Goal: Transaction & Acquisition: Purchase product/service

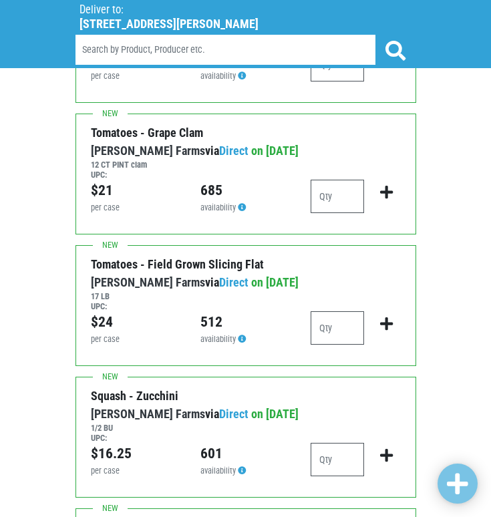
scroll to position [1202, 0]
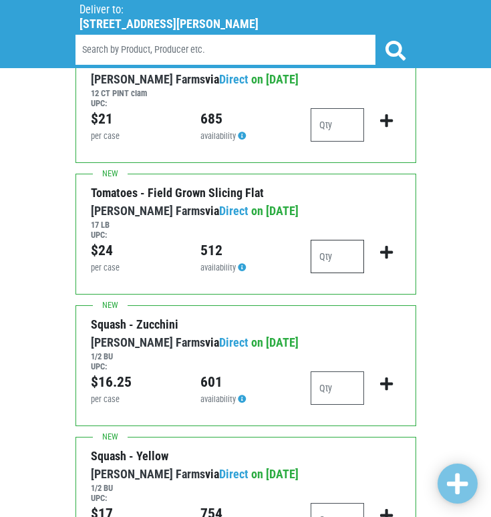
click at [343, 263] on input "number" at bounding box center [336, 256] width 53 height 33
type input "1"
click at [388, 257] on icon "submit" at bounding box center [386, 252] width 13 height 15
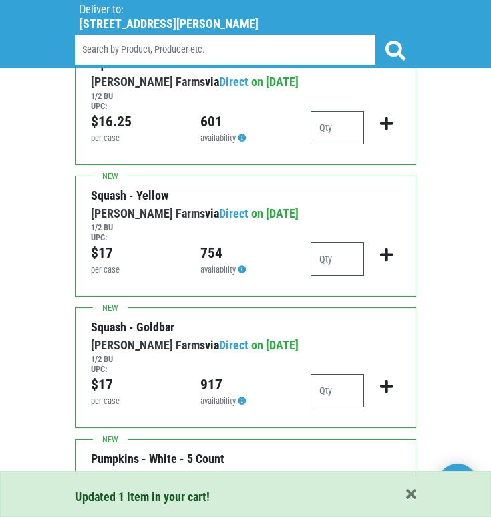
scroll to position [1536, 0]
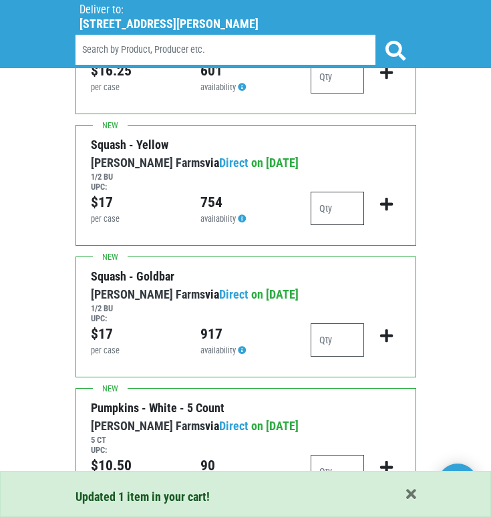
click at [342, 203] on input "number" at bounding box center [336, 208] width 53 height 33
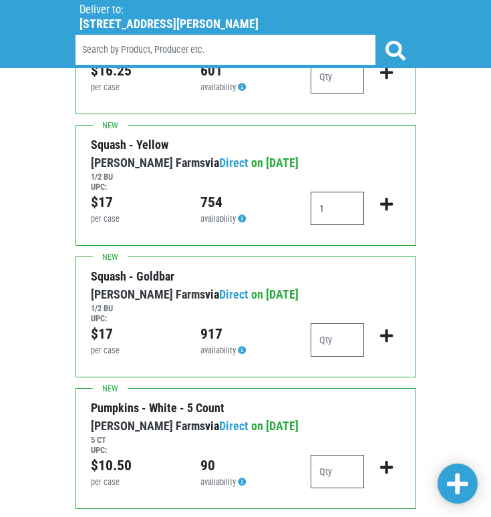
type input "1"
click at [381, 202] on icon "submit" at bounding box center [386, 204] width 13 height 15
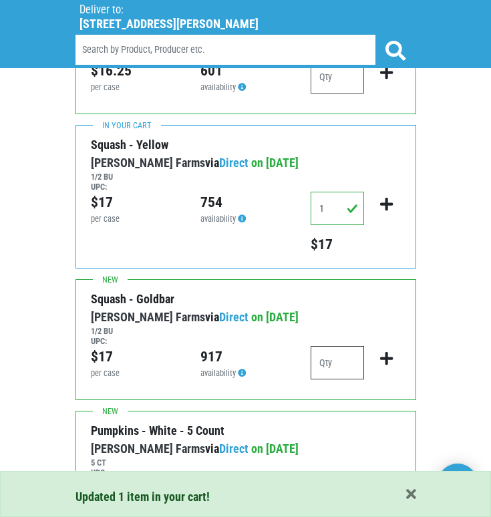
click at [332, 367] on input "number" at bounding box center [336, 362] width 53 height 33
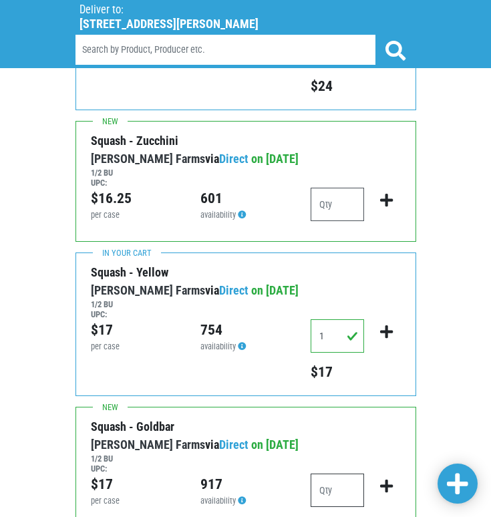
scroll to position [1402, 0]
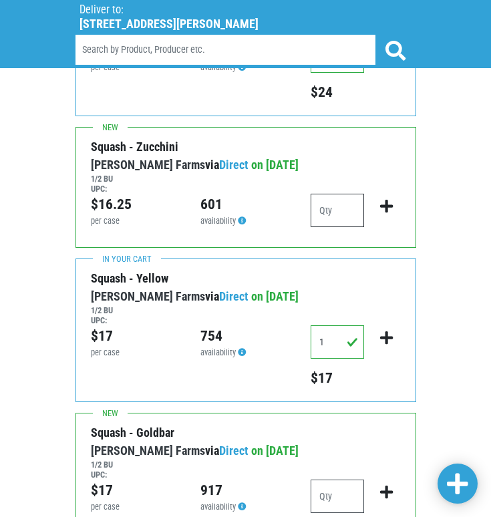
click at [350, 212] on input "number" at bounding box center [336, 210] width 53 height 33
type input "2"
click at [389, 206] on icon "submit" at bounding box center [386, 206] width 13 height 15
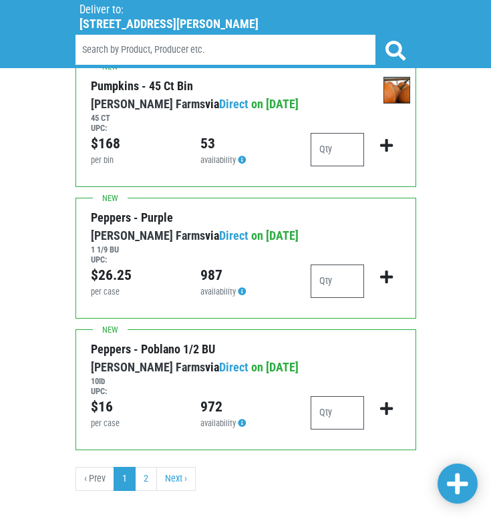
scroll to position [2447, 0]
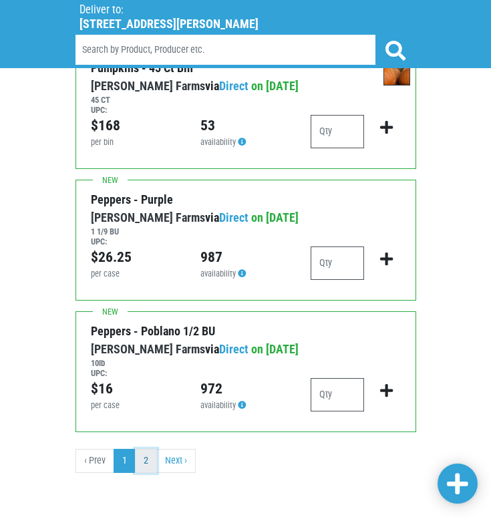
click at [146, 461] on link "2" at bounding box center [146, 461] width 22 height 24
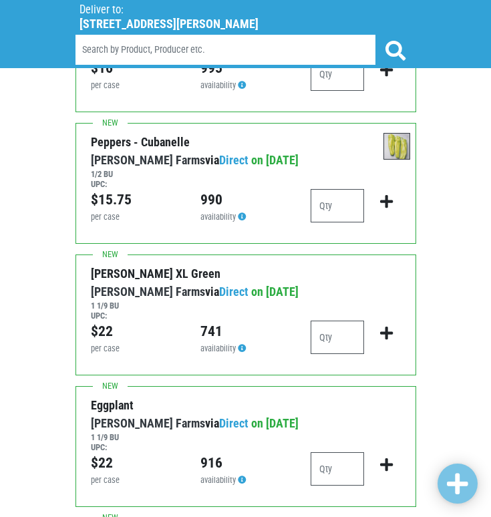
scroll to position [467, 0]
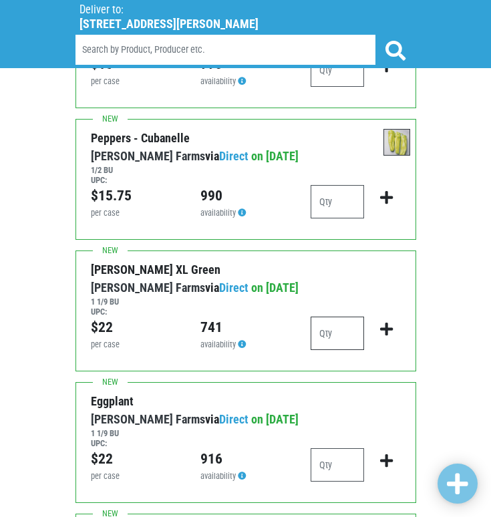
click at [319, 329] on input "number" at bounding box center [336, 332] width 53 height 33
type input "2"
click at [383, 328] on icon "submit" at bounding box center [386, 329] width 13 height 15
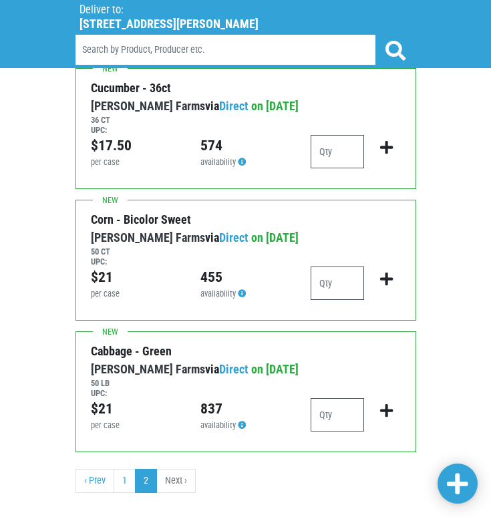
scroll to position [955, 0]
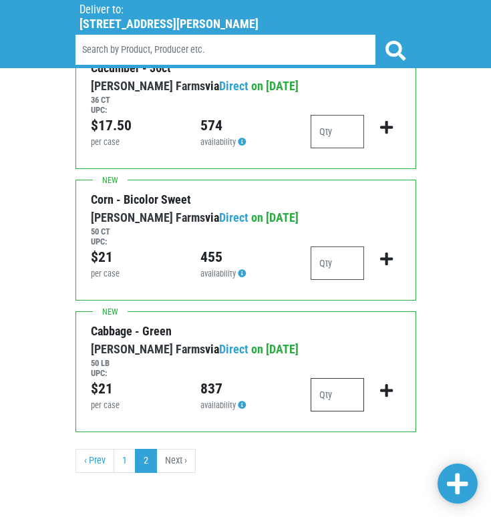
click at [340, 397] on input "number" at bounding box center [336, 394] width 53 height 33
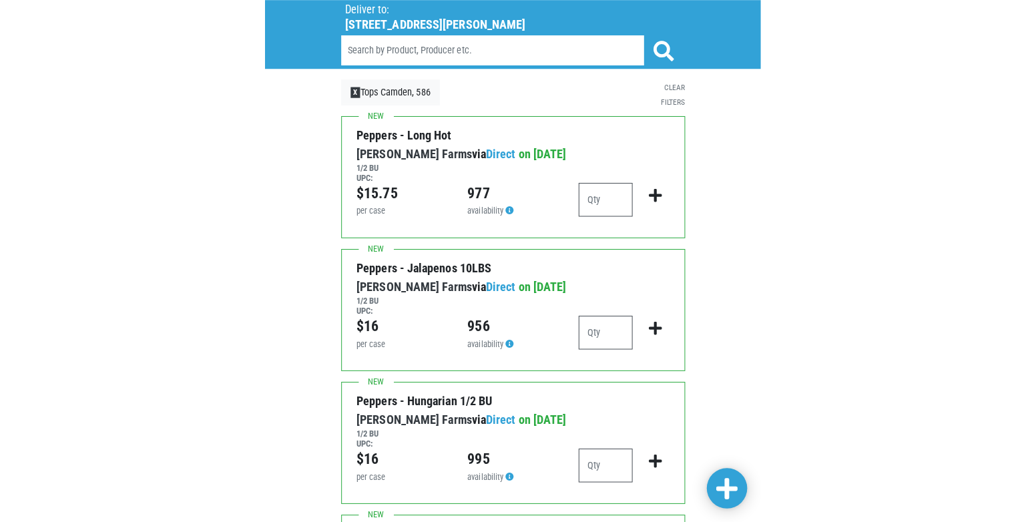
scroll to position [0, 0]
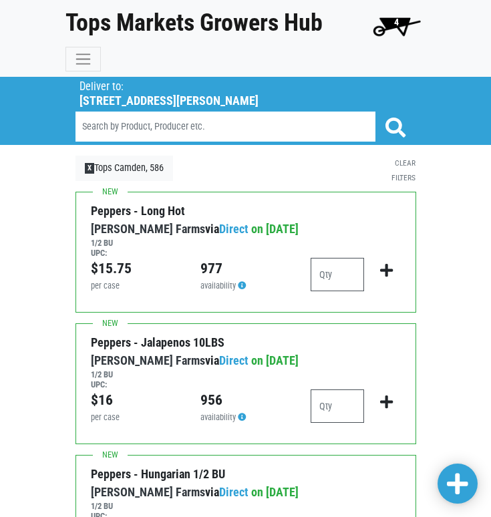
click at [395, 25] on span "4" at bounding box center [396, 22] width 5 height 11
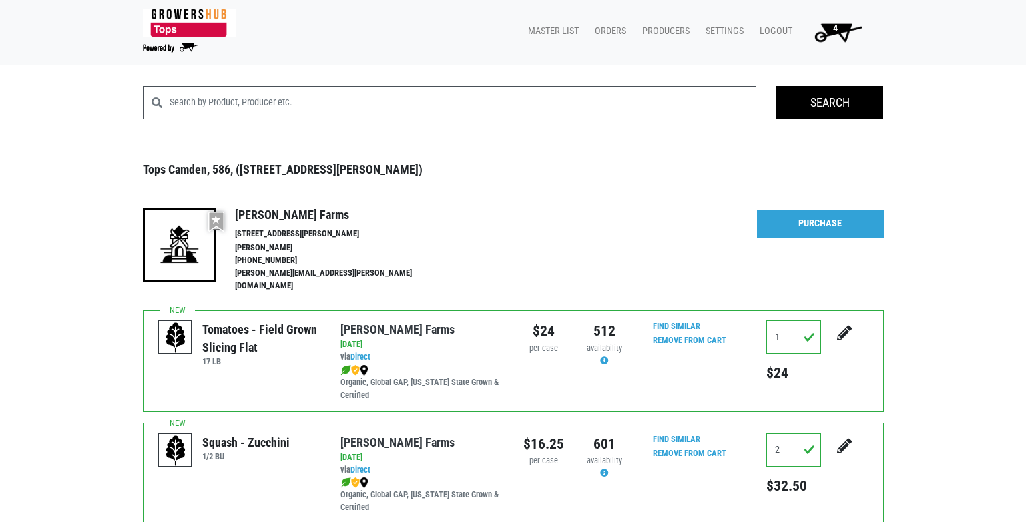
click at [833, 23] on span "4" at bounding box center [835, 28] width 5 height 11
click at [833, 222] on link "Purchase" at bounding box center [820, 224] width 127 height 28
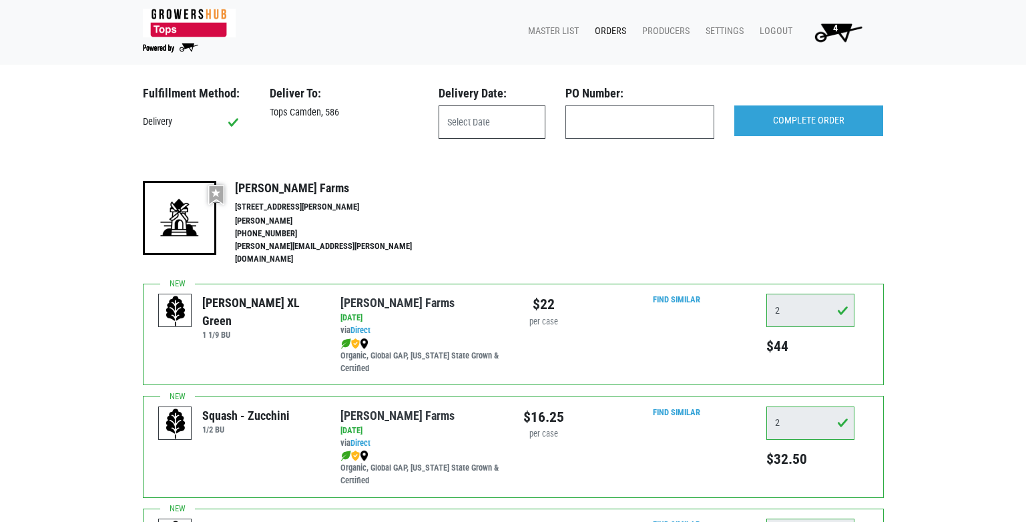
click at [476, 123] on input "text" at bounding box center [492, 121] width 107 height 33
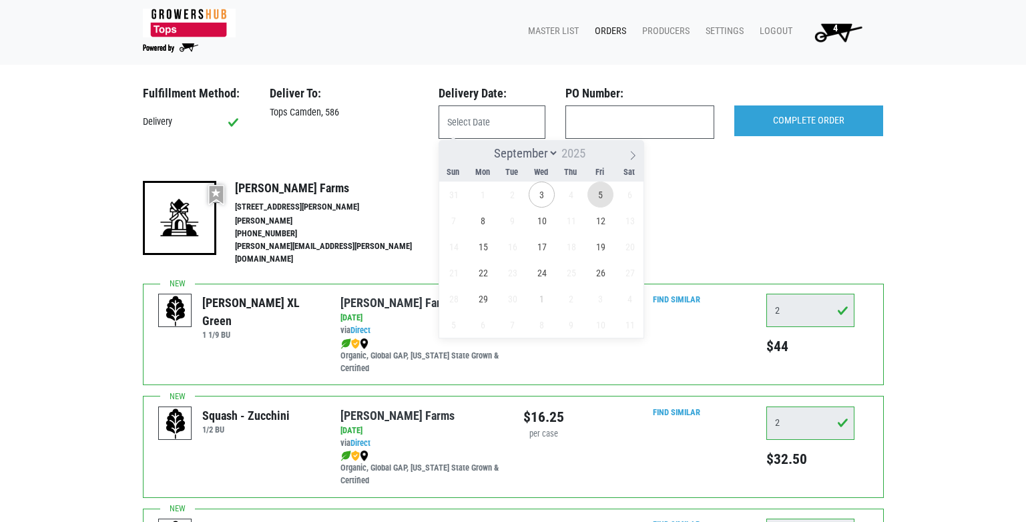
click at [609, 194] on span "5" at bounding box center [601, 195] width 26 height 26
type input "2025-09-05"
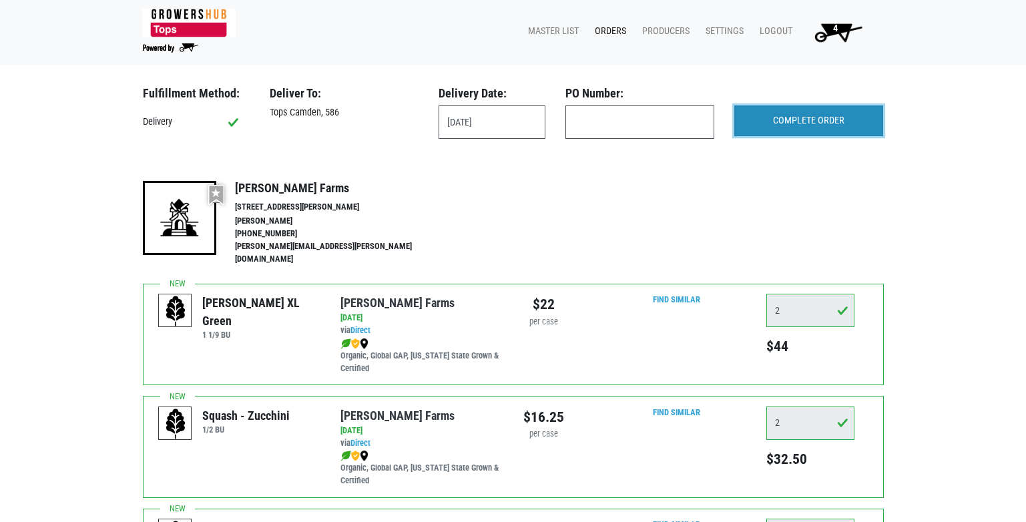
click at [808, 118] on input "COMPLETE ORDER" at bounding box center [808, 120] width 149 height 31
